Goal: Task Accomplishment & Management: Manage account settings

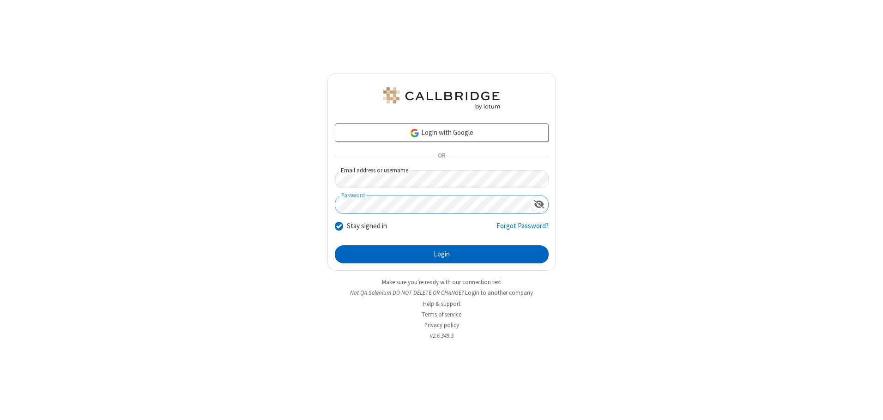
click at [441, 254] on button "Login" at bounding box center [442, 254] width 214 height 18
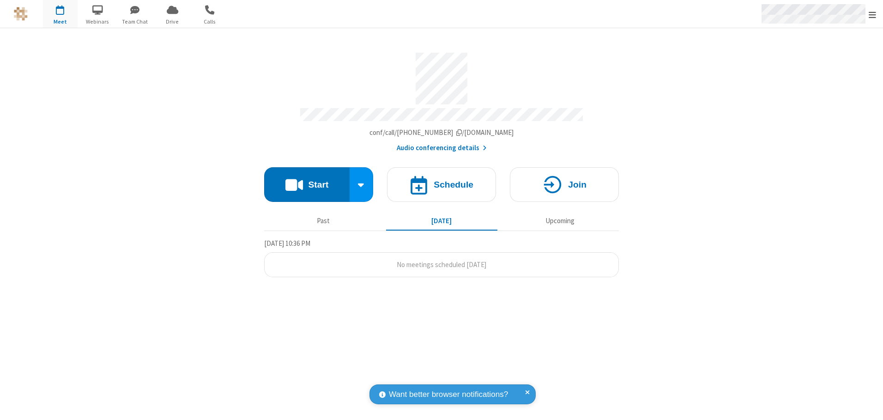
click at [872, 14] on span "Open menu" at bounding box center [871, 14] width 7 height 9
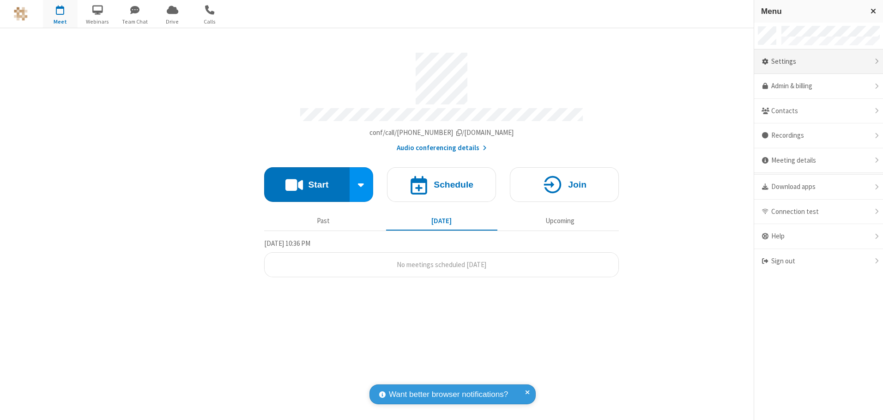
click at [818, 61] on div "Settings" at bounding box center [818, 61] width 129 height 25
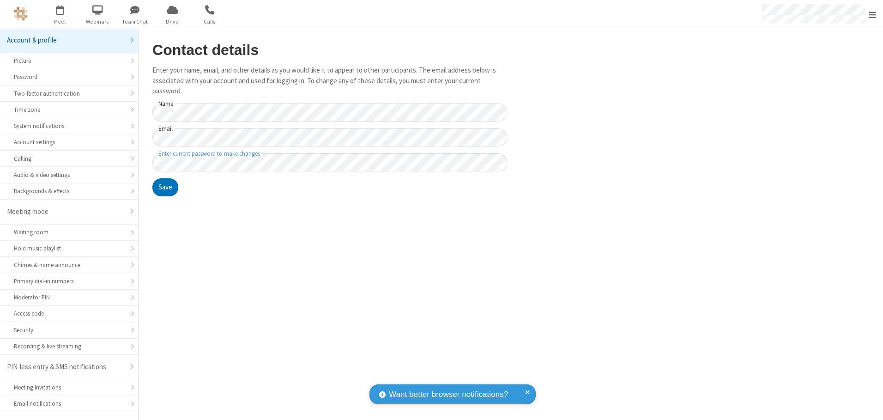
scroll to position [16, 0]
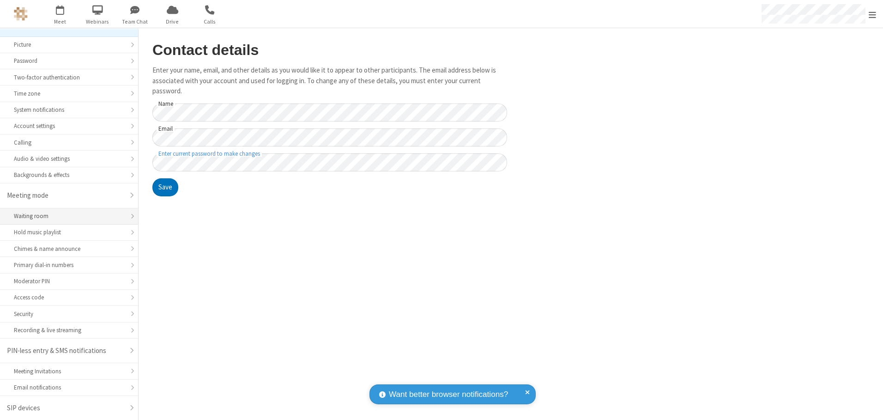
click at [66, 216] on div "Waiting room" at bounding box center [69, 215] width 110 height 9
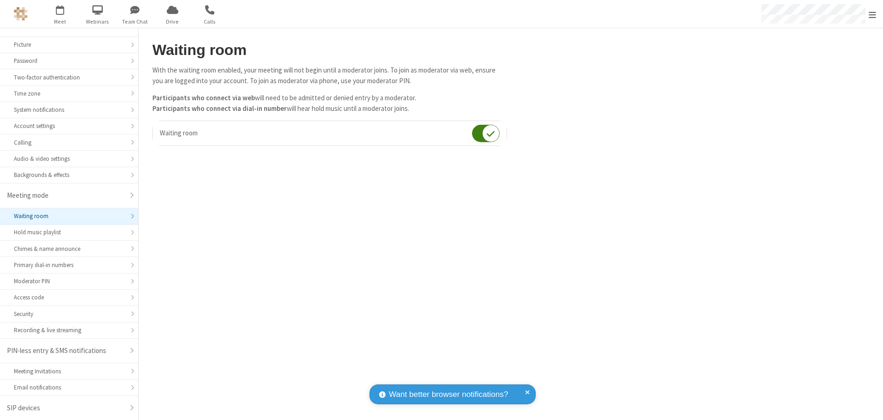
click at [486, 133] on input "checkbox" at bounding box center [486, 133] width 28 height 18
checkbox input "false"
click at [872, 14] on span "Open menu" at bounding box center [871, 14] width 7 height 9
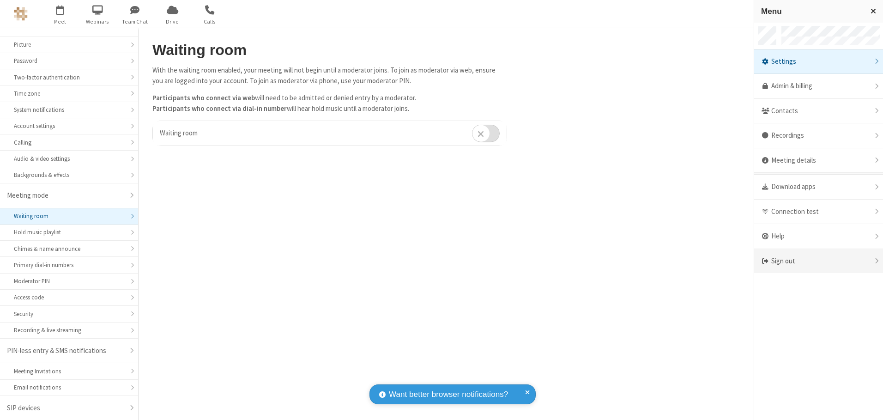
click at [818, 261] on div "Sign out" at bounding box center [818, 261] width 129 height 24
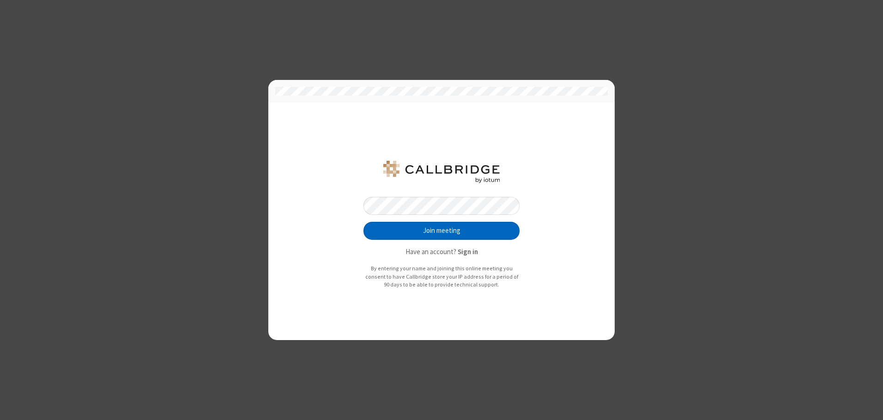
click at [441, 230] on button "Join meeting" at bounding box center [441, 231] width 156 height 18
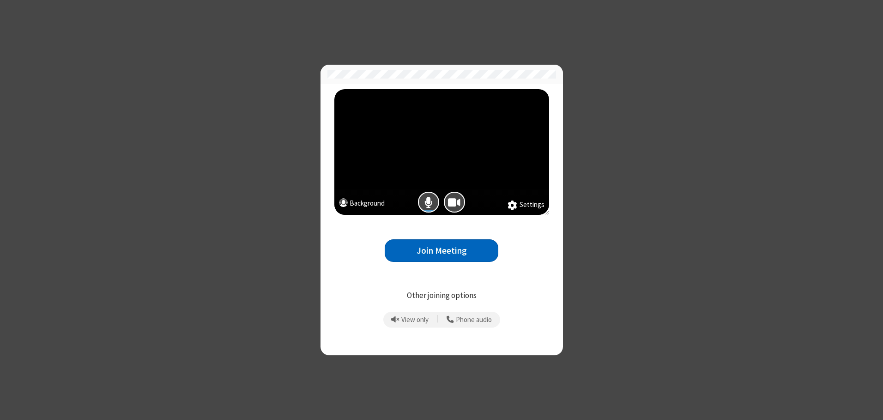
click at [441, 250] on button "Join Meeting" at bounding box center [442, 250] width 114 height 23
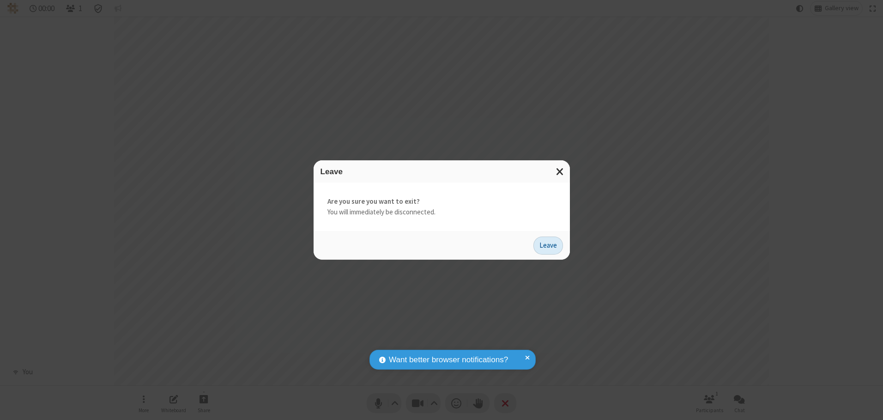
click at [548, 245] on button "Leave" at bounding box center [548, 245] width 30 height 18
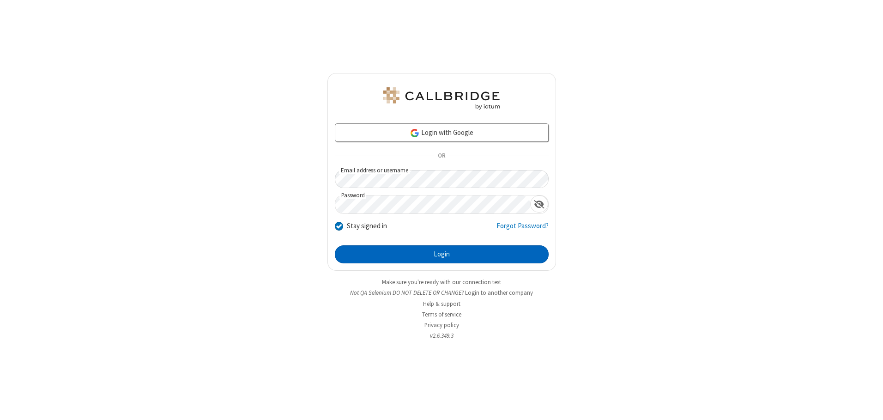
click at [441, 254] on button "Login" at bounding box center [442, 254] width 214 height 18
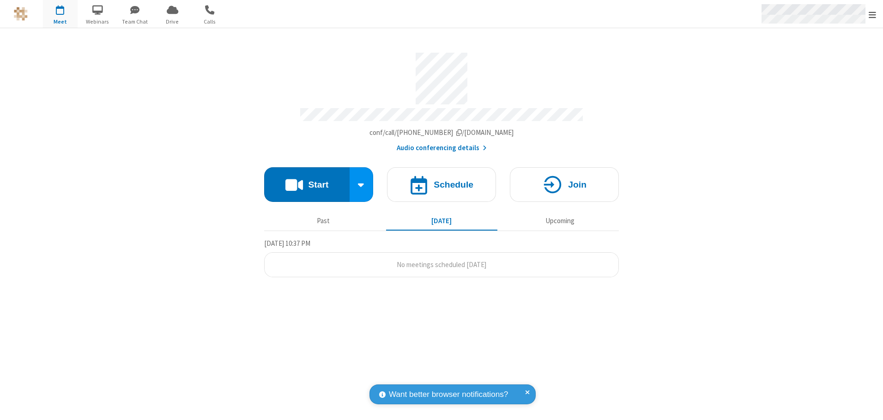
click at [872, 14] on span "Open menu" at bounding box center [871, 14] width 7 height 9
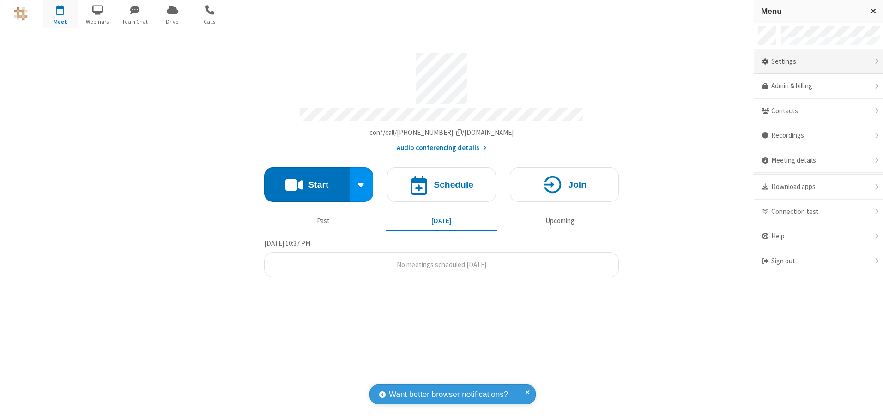
click at [818, 61] on div "Settings" at bounding box center [818, 61] width 129 height 25
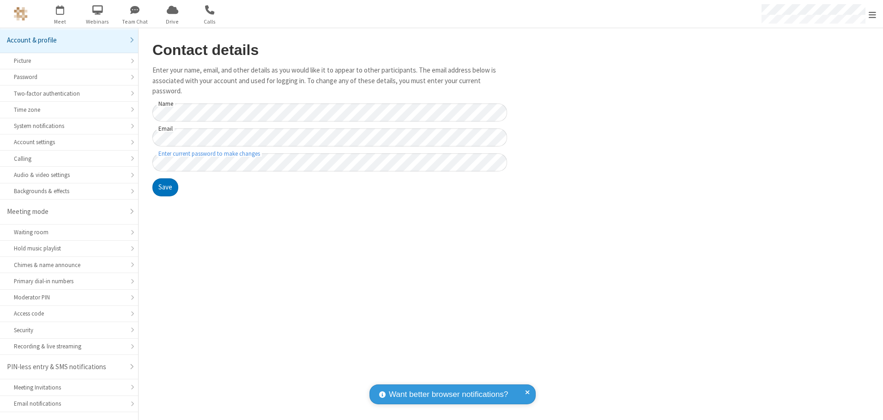
scroll to position [16, 0]
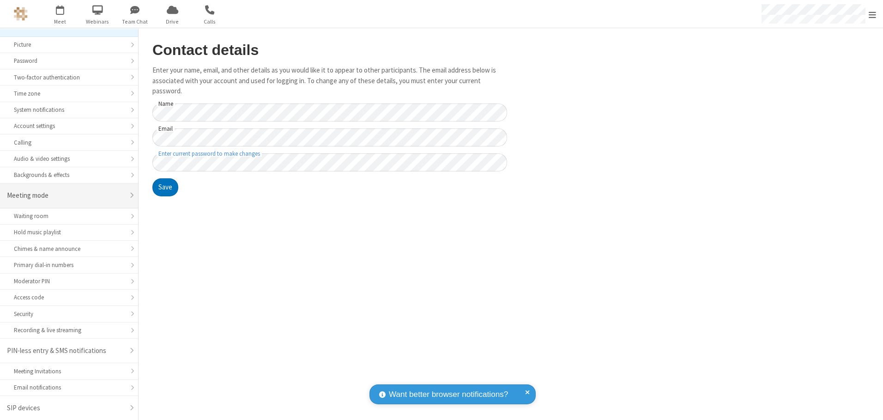
click at [66, 195] on div "Meeting mode" at bounding box center [65, 195] width 117 height 11
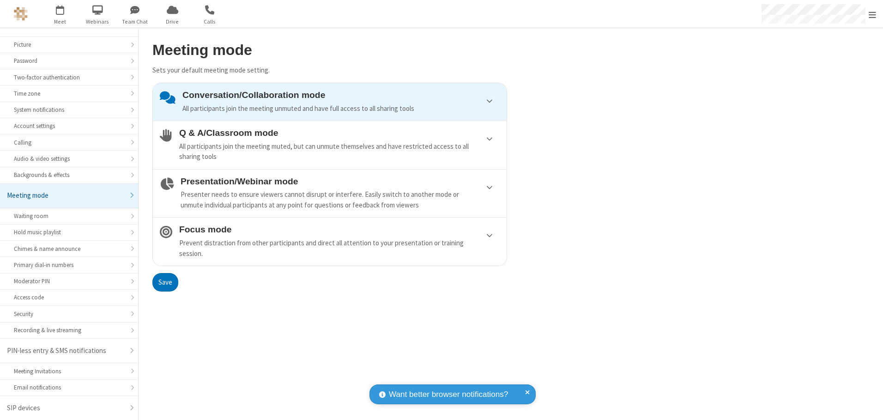
click at [330, 102] on div "Conversation/Collaboration mode All participants join the meeting unmuted and h…" at bounding box center [340, 102] width 317 height 24
click at [165, 282] on button "Save" at bounding box center [165, 282] width 26 height 18
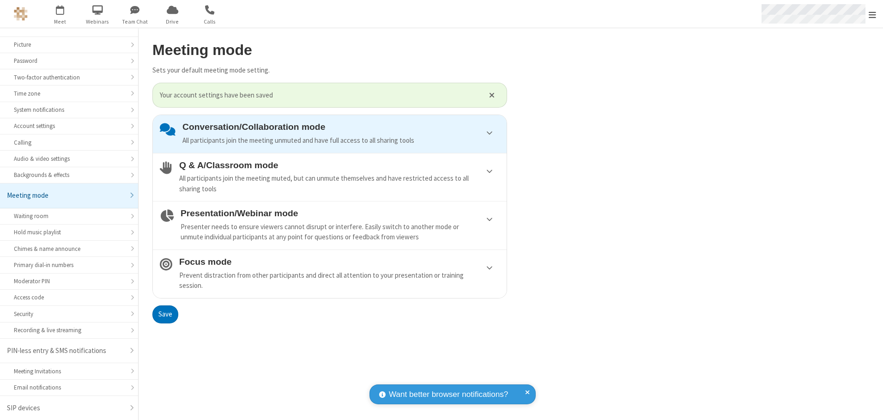
click at [872, 14] on span "Open menu" at bounding box center [871, 14] width 7 height 9
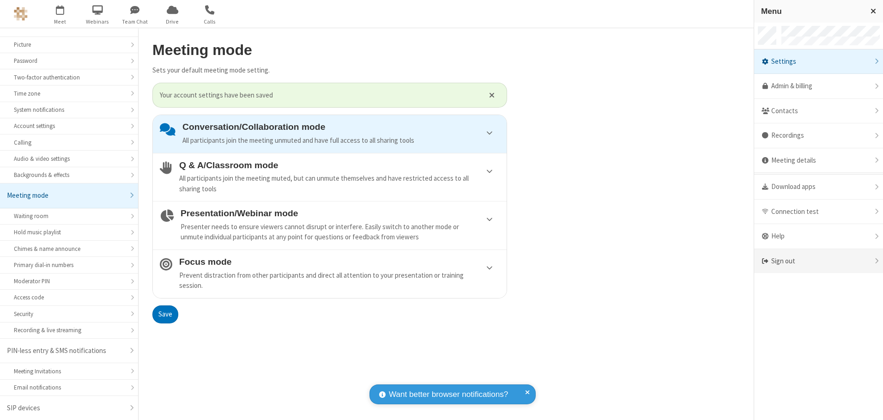
click at [818, 261] on div "Sign out" at bounding box center [818, 261] width 129 height 24
